Goal: Use online tool/utility: Utilize a website feature to perform a specific function

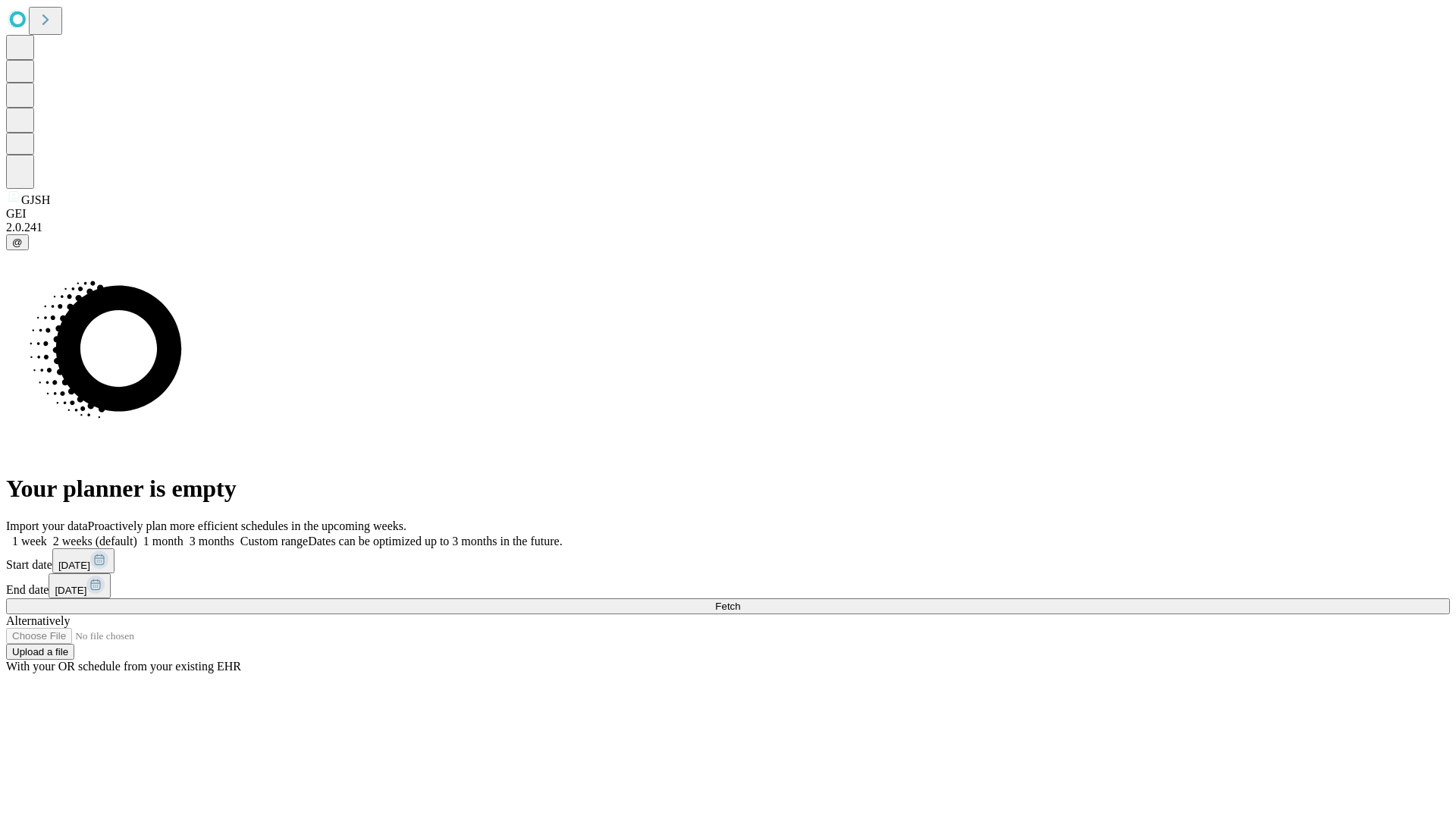
click at [740, 601] on span "Fetch" at bounding box center [727, 607] width 25 height 12
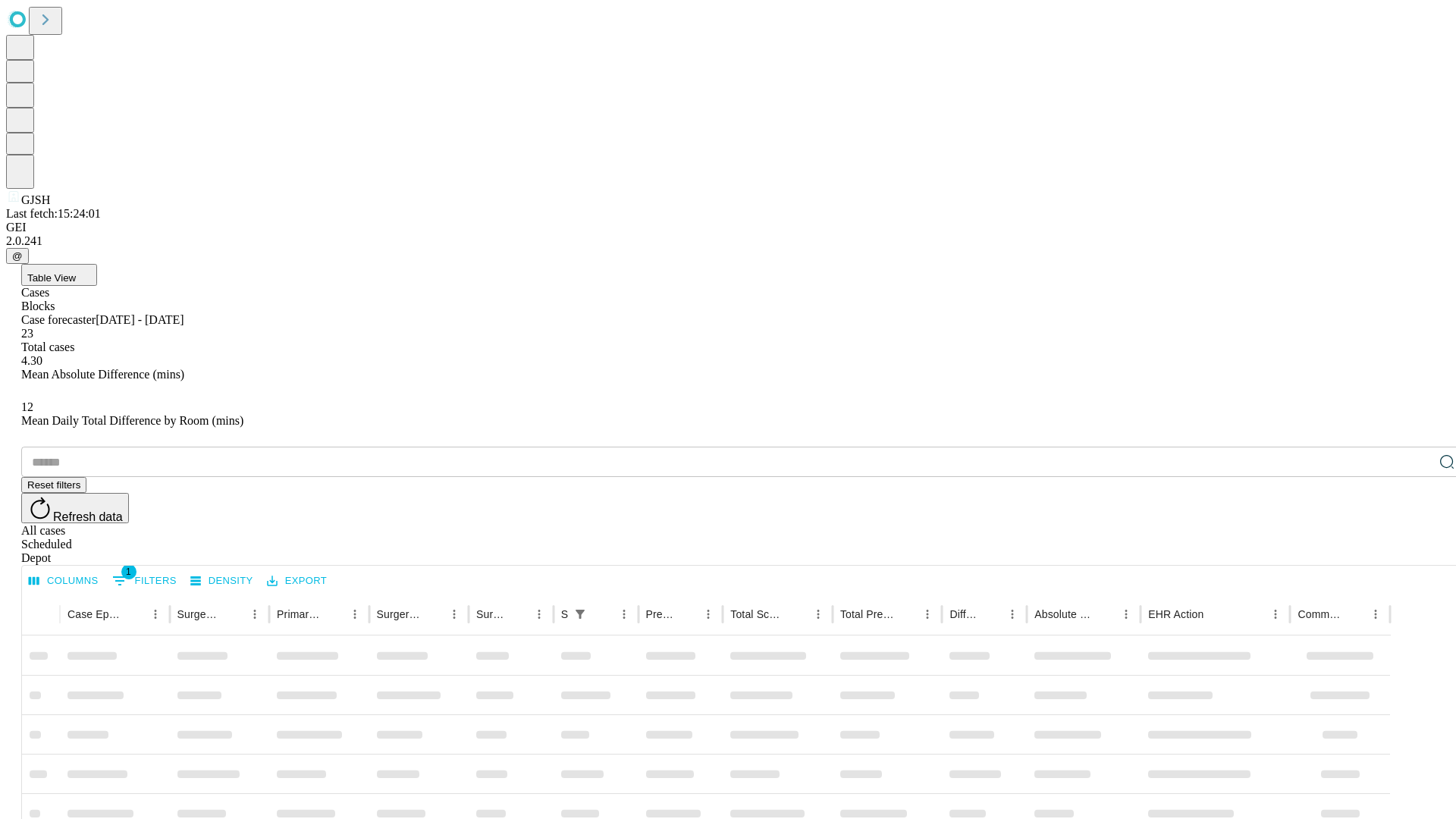
click at [76, 272] on span "Table View" at bounding box center [51, 278] width 48 height 12
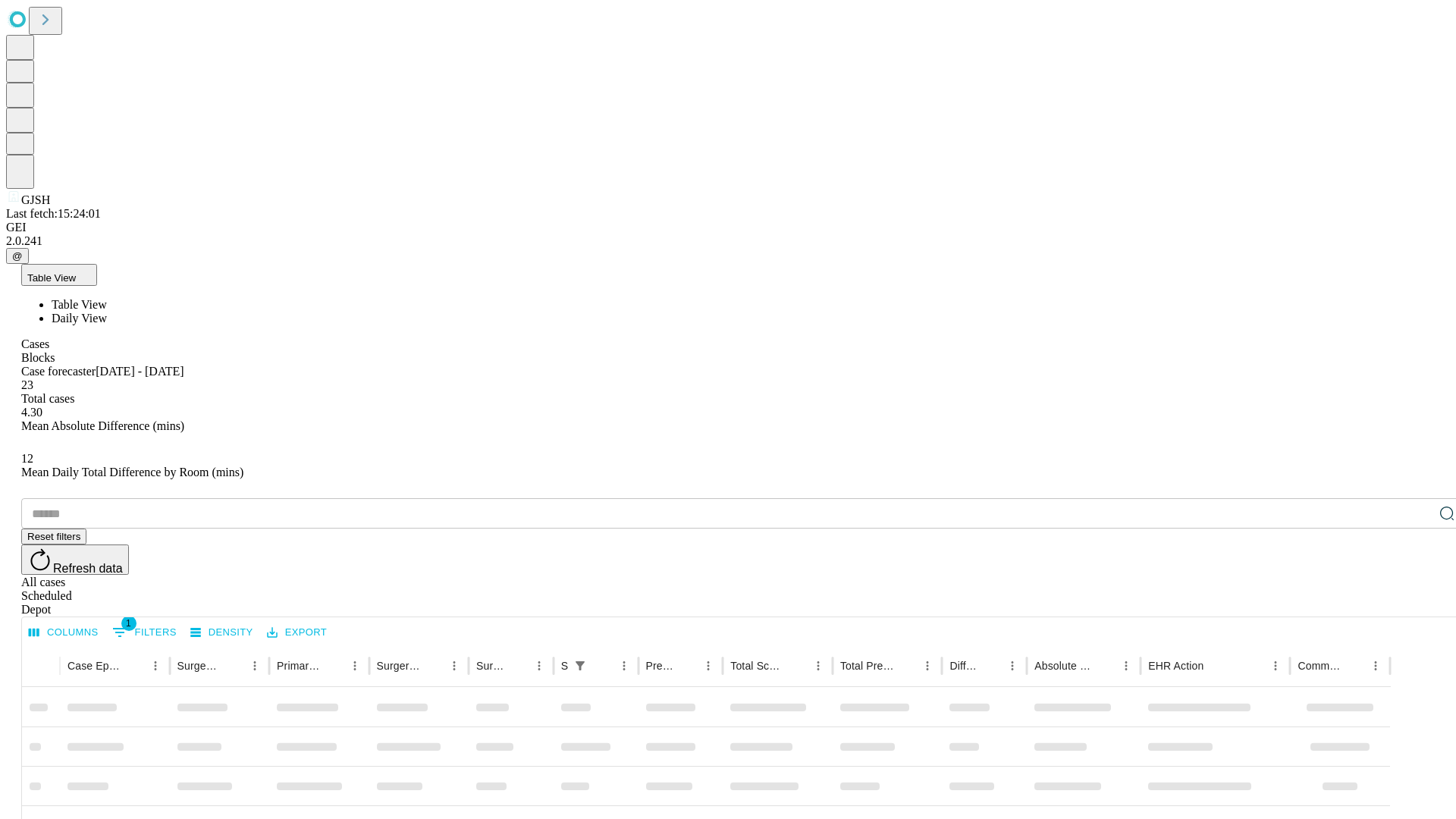
click at [107, 312] on span "Daily View" at bounding box center [79, 318] width 55 height 13
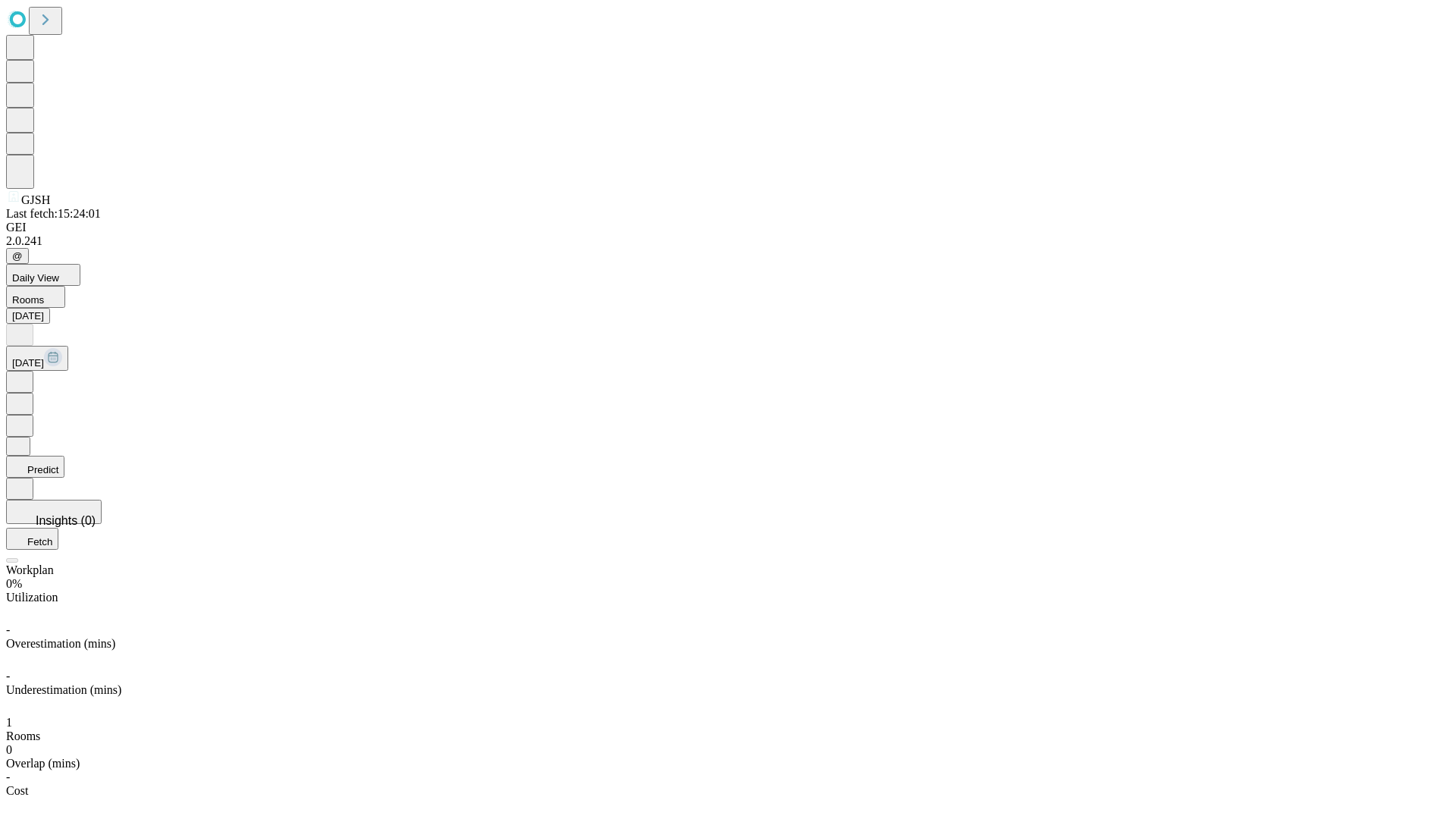
click at [65, 455] on button "Predict" at bounding box center [34, 466] width 58 height 22
